Goal: Find specific page/section: Find specific page/section

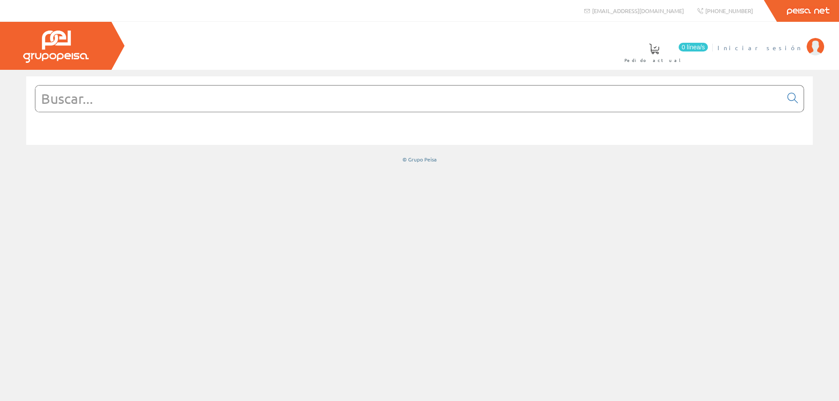
click at [782, 48] on span "Iniciar sesión" at bounding box center [759, 47] width 85 height 9
click at [772, 49] on font "[PERSON_NAME]" at bounding box center [762, 48] width 80 height 8
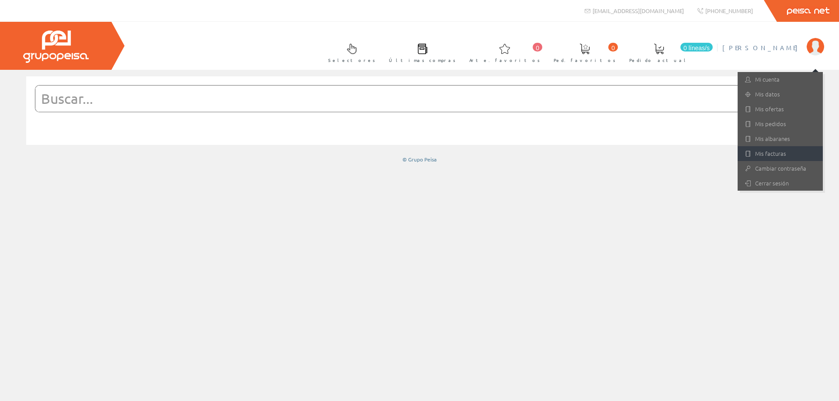
click at [767, 154] on font "Mis facturas" at bounding box center [770, 153] width 31 height 8
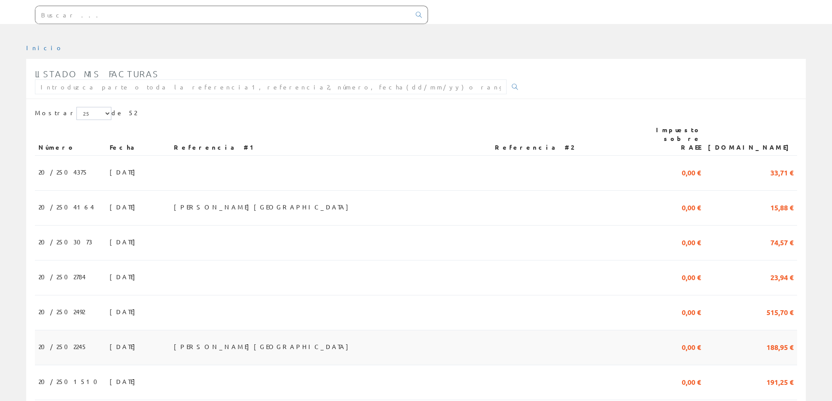
scroll to position [87, 0]
